Goal: Find specific page/section: Locate a particular part of the current website

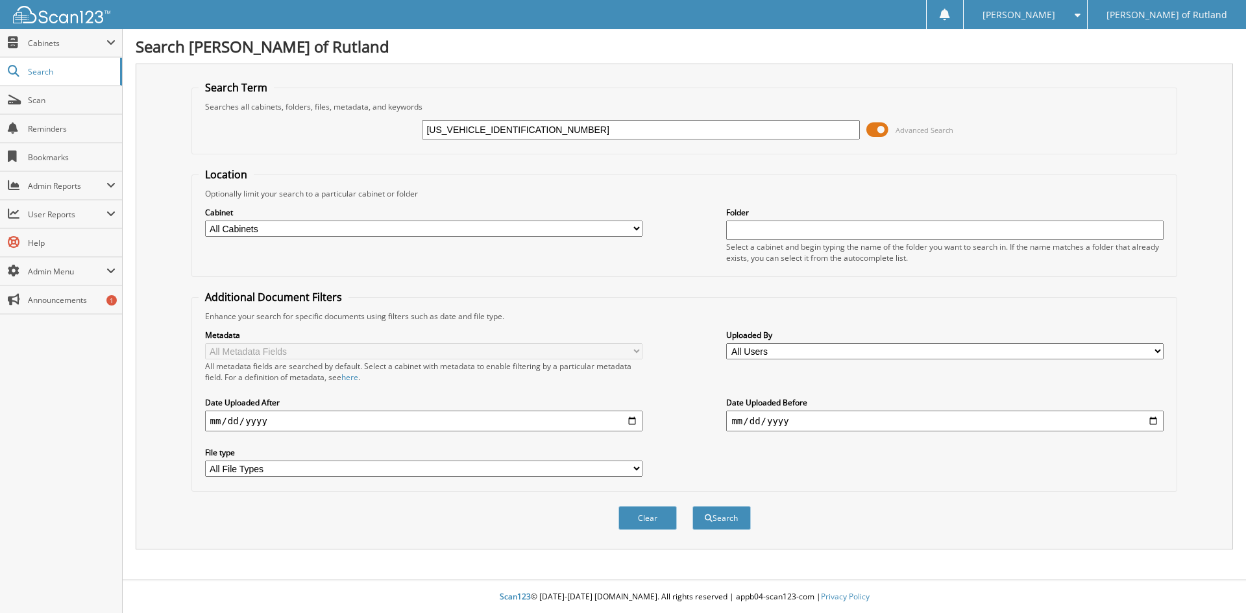
type input "[US_VEHICLE_IDENTIFICATION_NUMBER]"
click at [693, 506] on button "Search" at bounding box center [722, 518] width 58 height 24
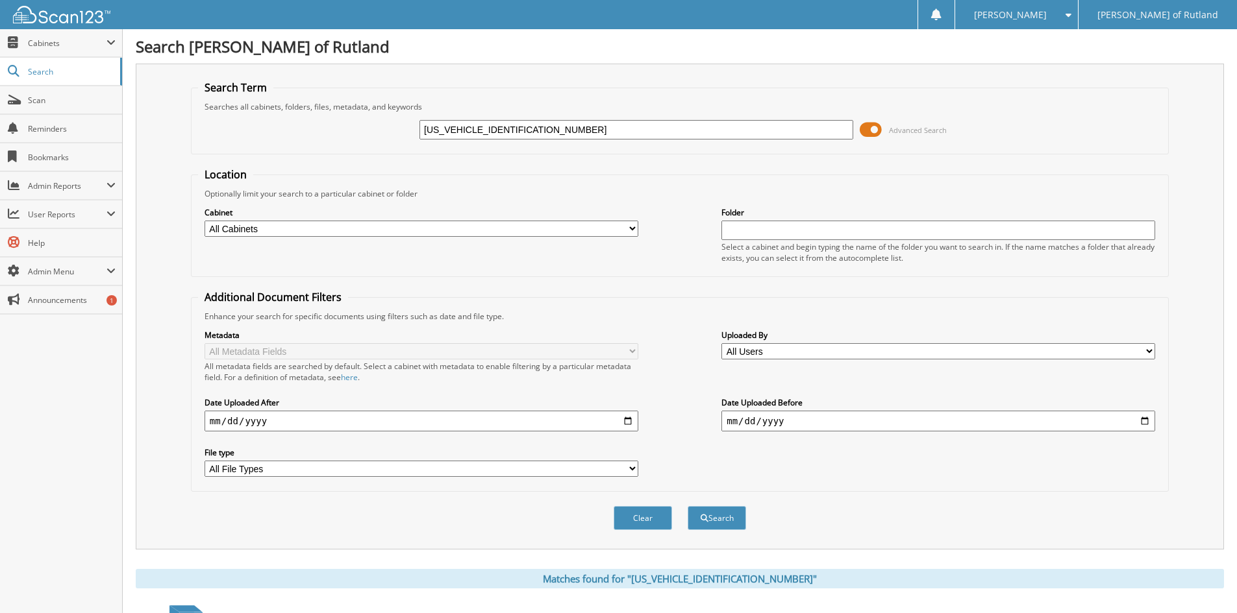
click at [543, 136] on input "[US_VEHICLE_IDENTIFICATION_NUMBER]" at bounding box center [636, 129] width 434 height 19
click at [543, 136] on input "4S4GUHN63S3732585" at bounding box center [636, 129] width 434 height 19
paste input "RS250563"
type input "RS250563"
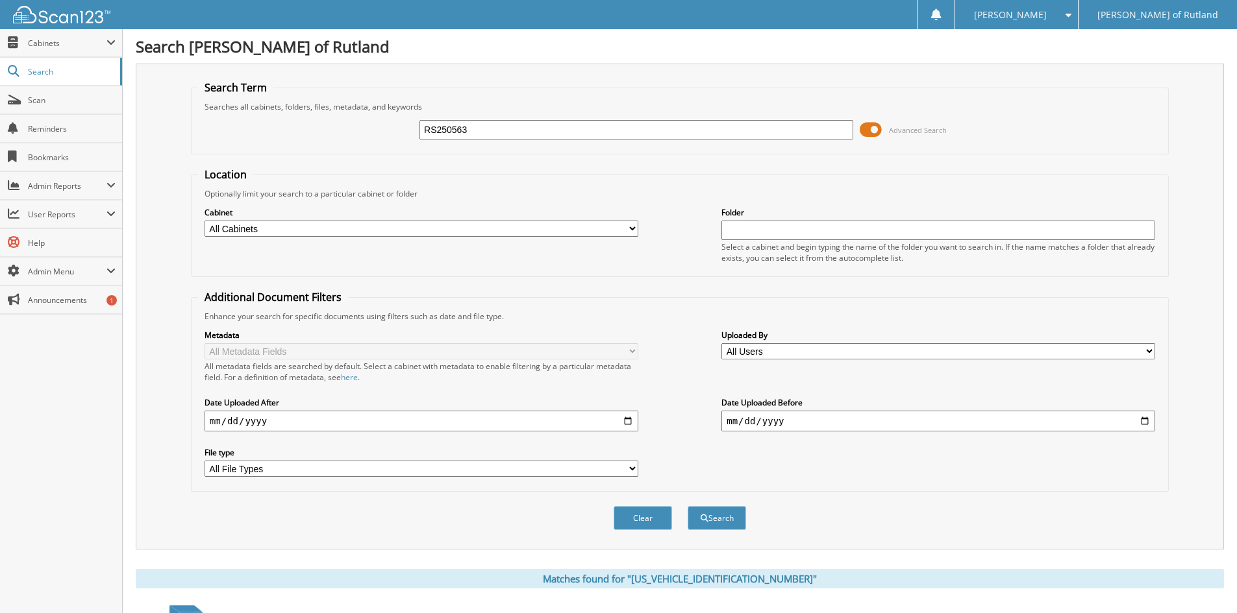
click at [687, 506] on button "Search" at bounding box center [716, 518] width 58 height 24
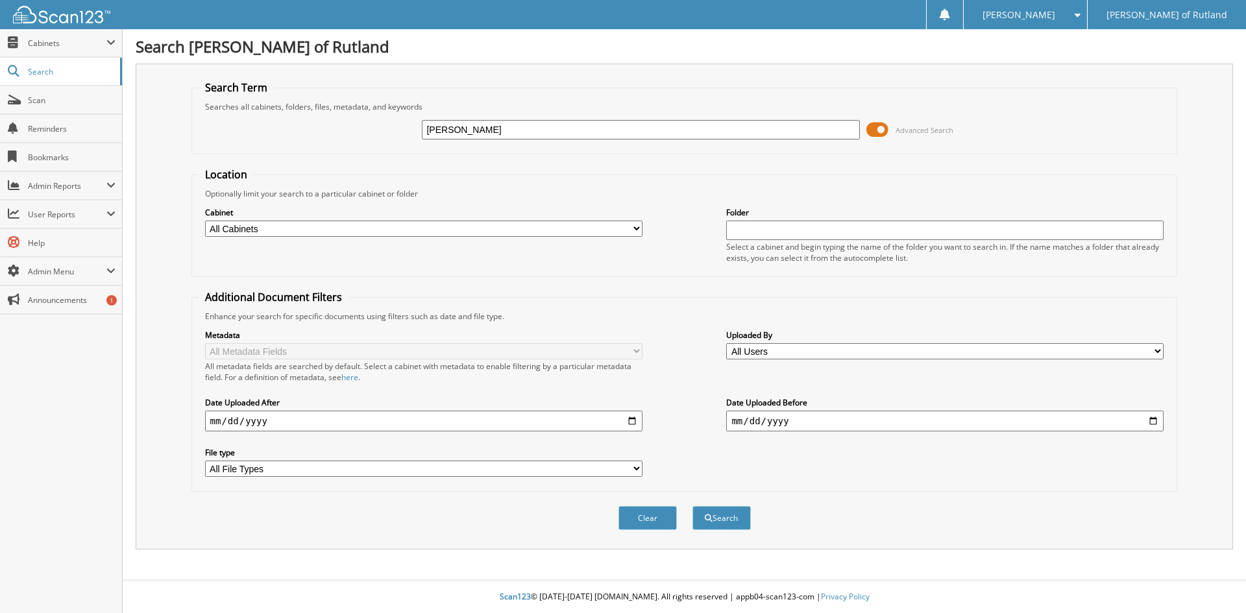
type input "mitchell suba"
click at [693, 506] on button "Search" at bounding box center [722, 518] width 58 height 24
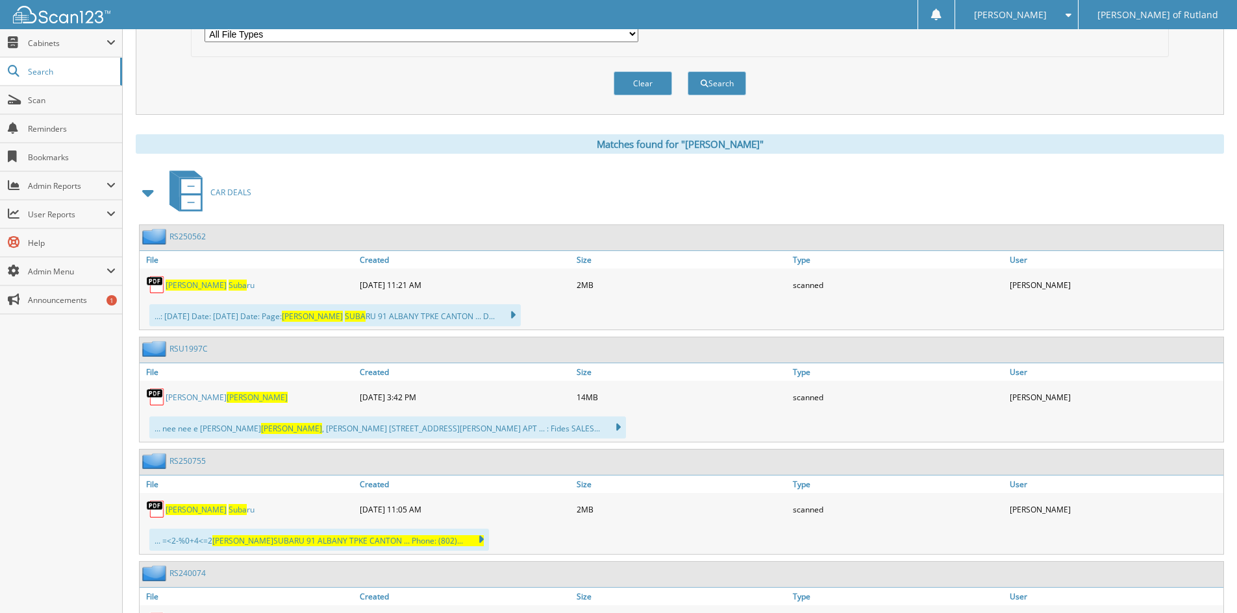
scroll to position [454, 0]
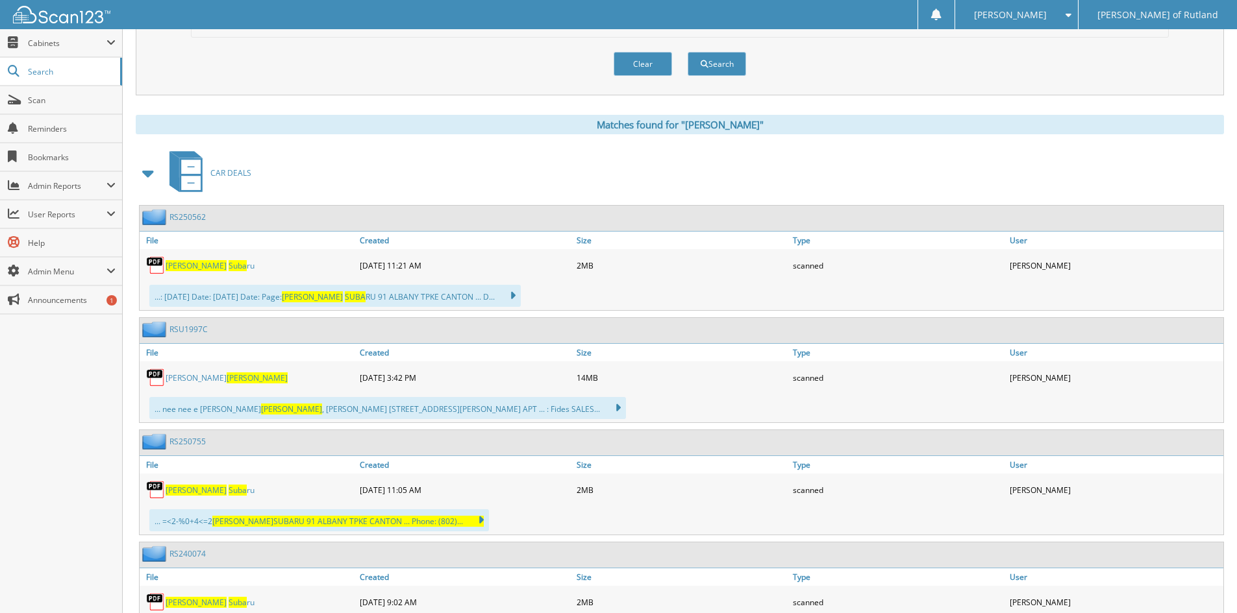
click at [195, 217] on link "RS250562" at bounding box center [187, 217] width 36 height 11
